Goal: Information Seeking & Learning: Learn about a topic

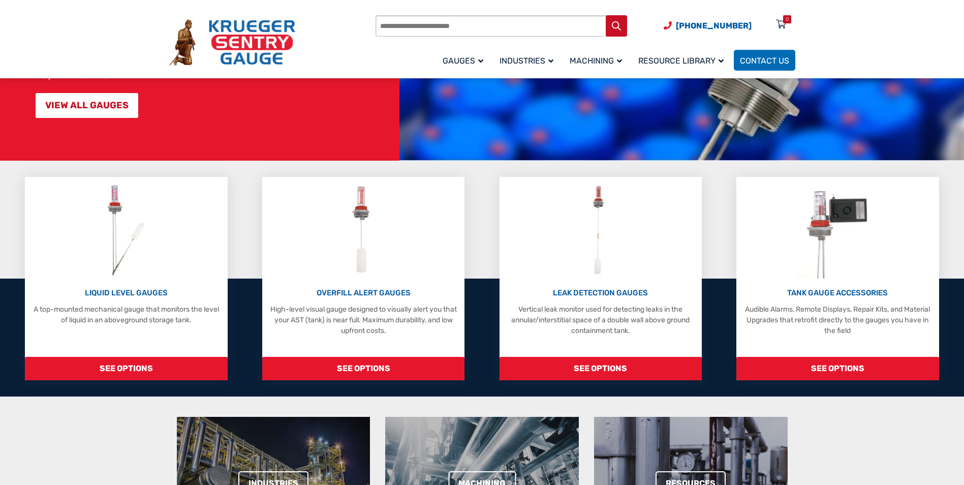
scroll to position [152, 0]
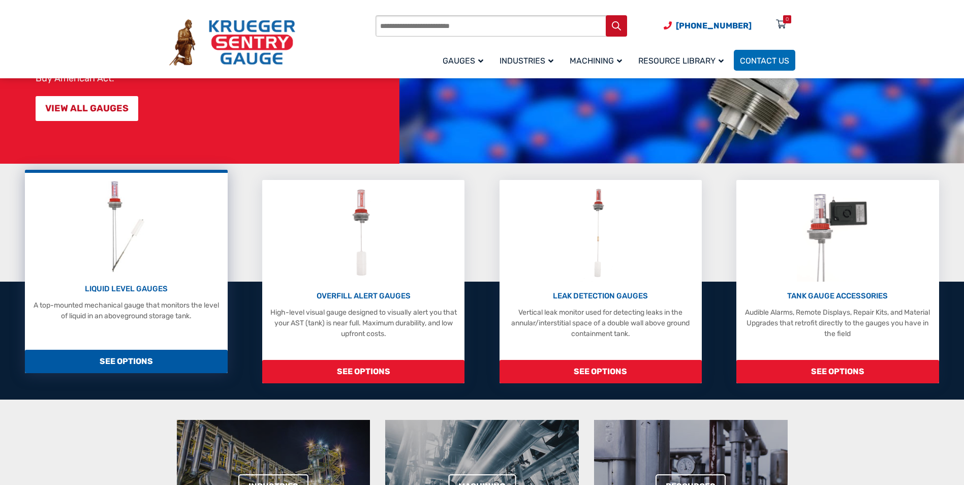
click at [127, 357] on span "SEE OPTIONS" at bounding box center [126, 361] width 202 height 23
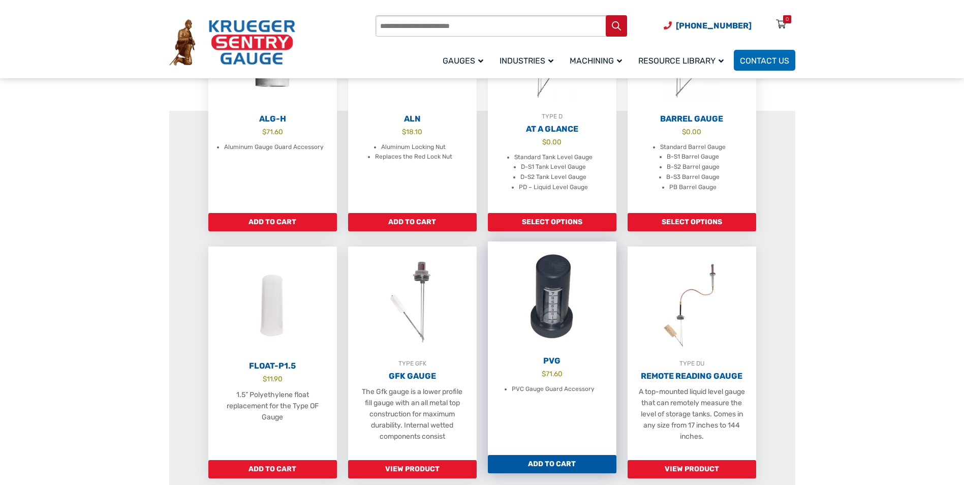
scroll to position [407, 0]
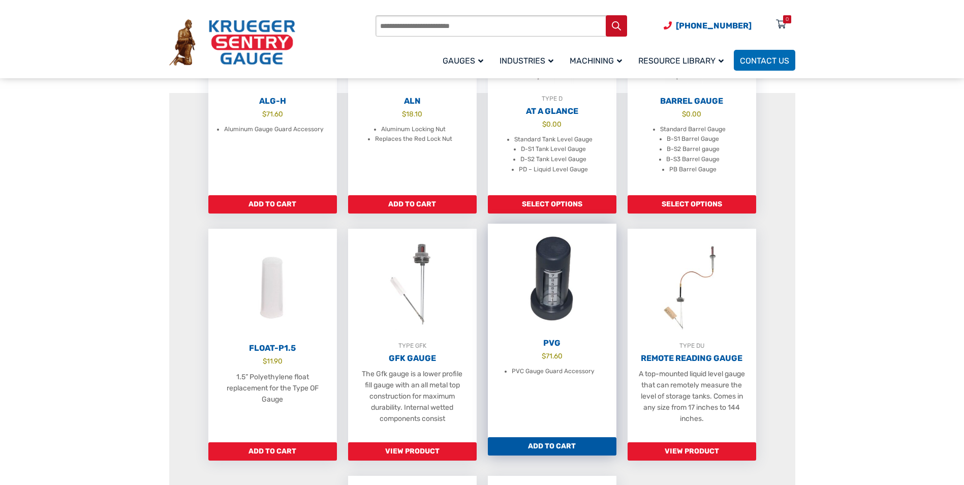
click at [557, 317] on img at bounding box center [552, 280] width 129 height 112
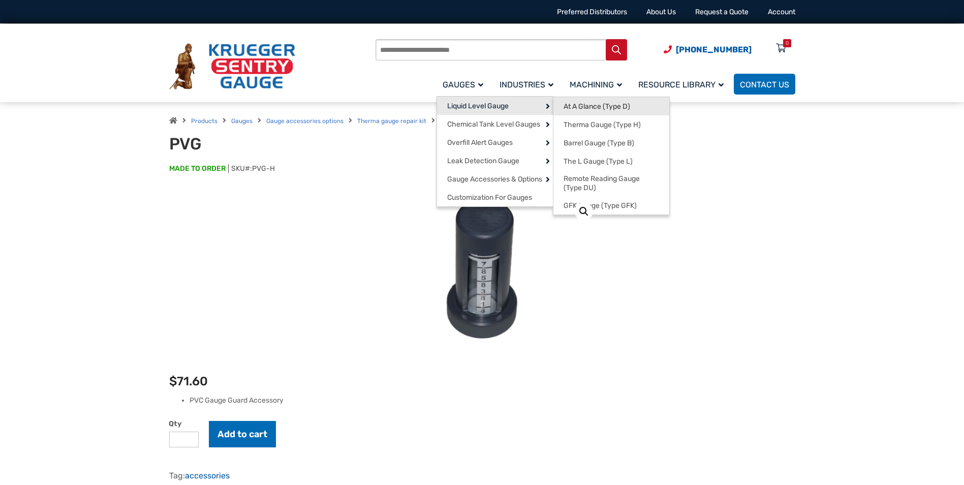
click at [592, 106] on span "At A Glance (Type D)" at bounding box center [597, 106] width 67 height 9
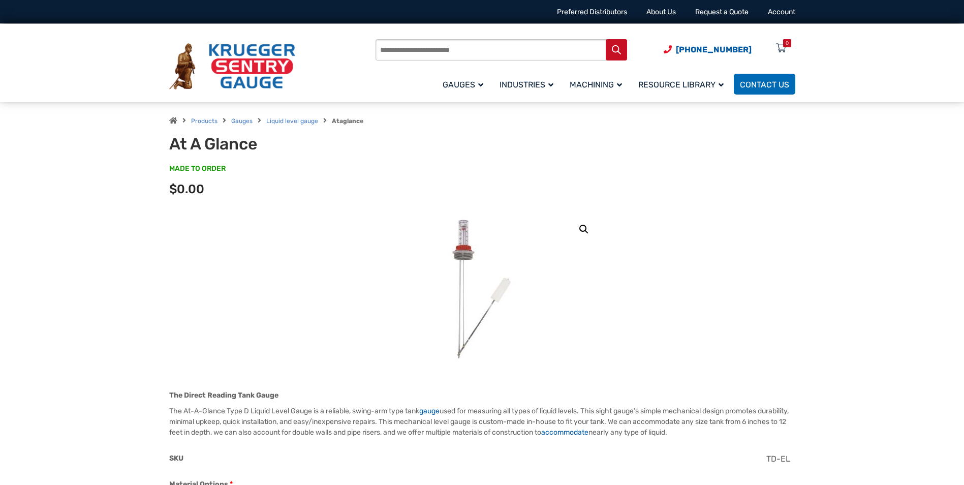
click at [461, 233] on img at bounding box center [482, 288] width 122 height 152
